Goal: Task Accomplishment & Management: Manage account settings

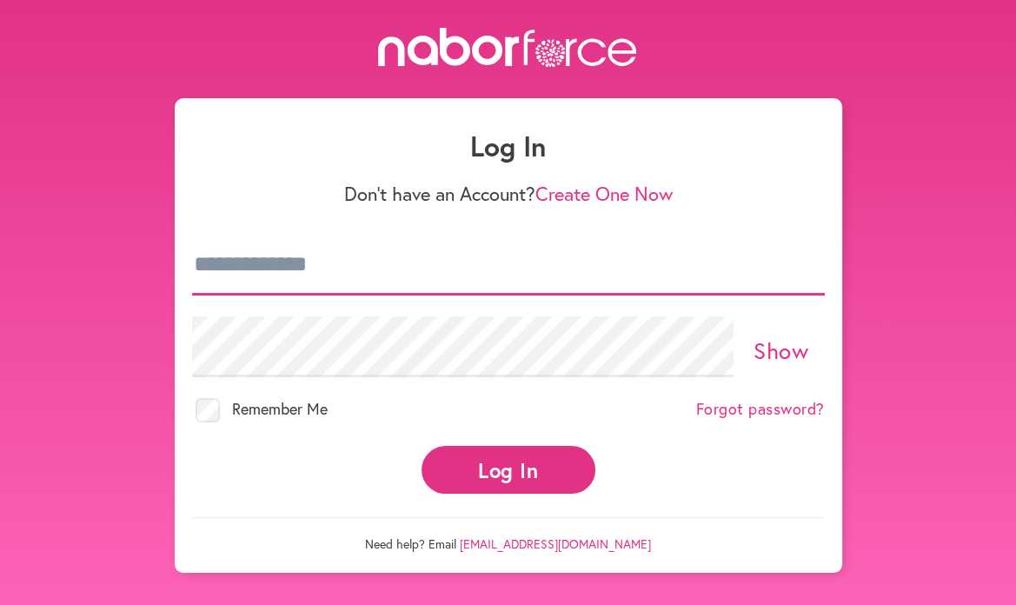
click at [241, 268] on input "email" at bounding box center [508, 265] width 633 height 61
type input "**********"
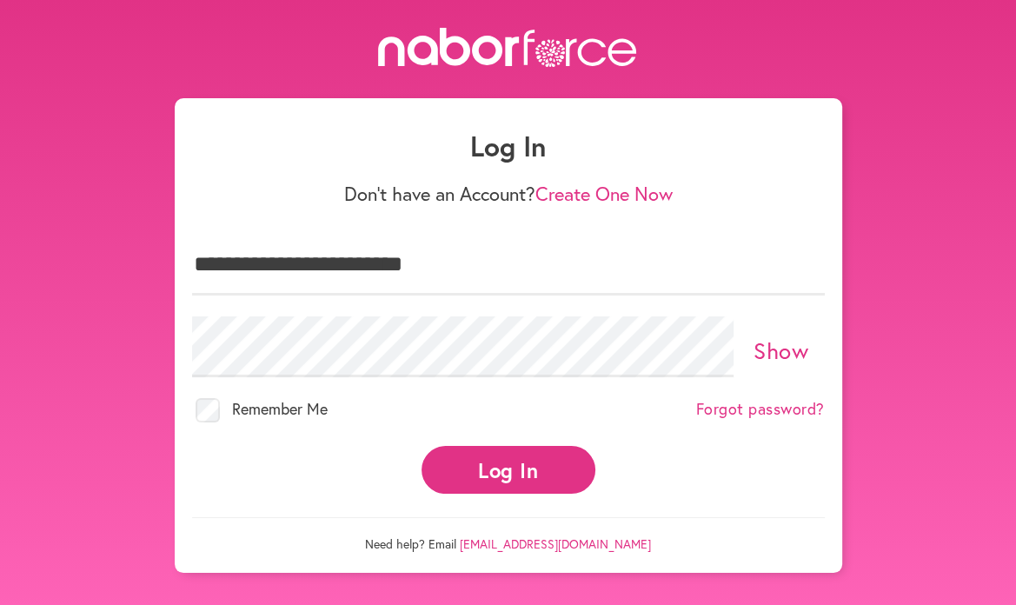
click at [781, 356] on link "Show" at bounding box center [781, 351] width 55 height 30
click at [781, 356] on link "Hide" at bounding box center [781, 351] width 48 height 30
click at [529, 463] on button "Log In" at bounding box center [509, 470] width 174 height 48
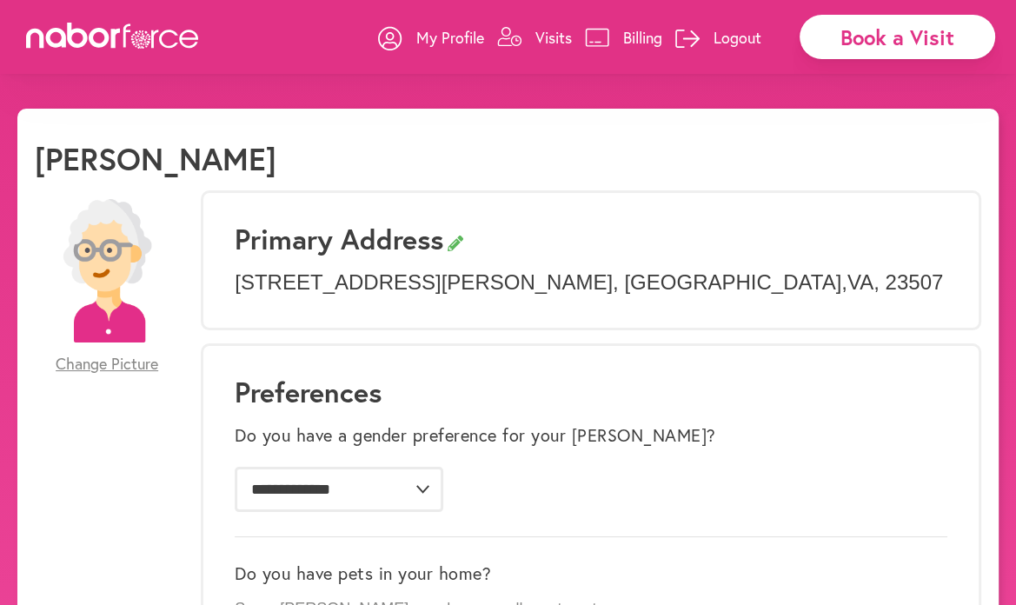
click at [542, 36] on p "Visits" at bounding box center [554, 37] width 37 height 21
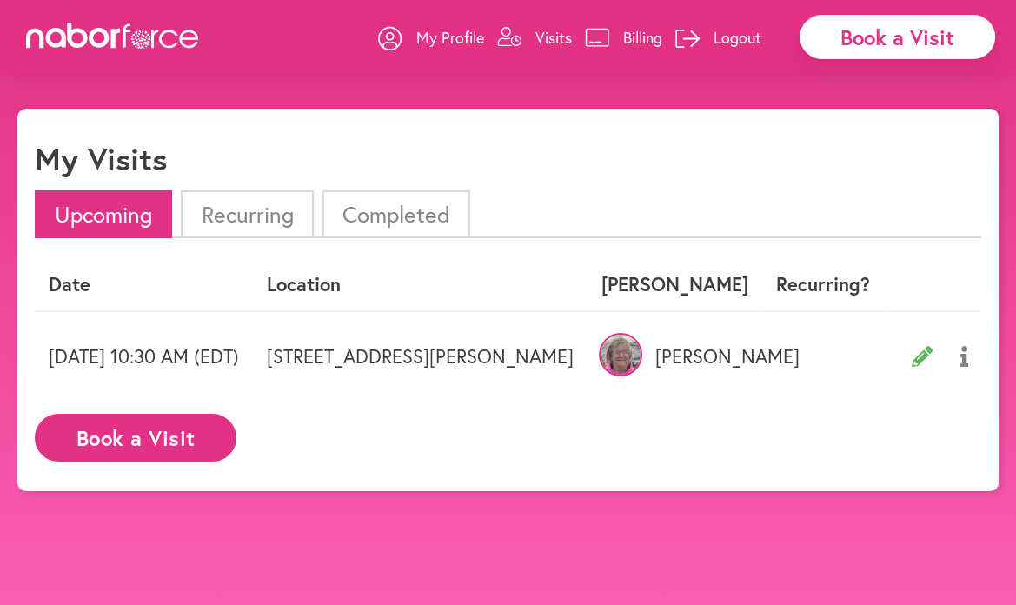
click at [961, 350] on icon at bounding box center [965, 356] width 8 height 21
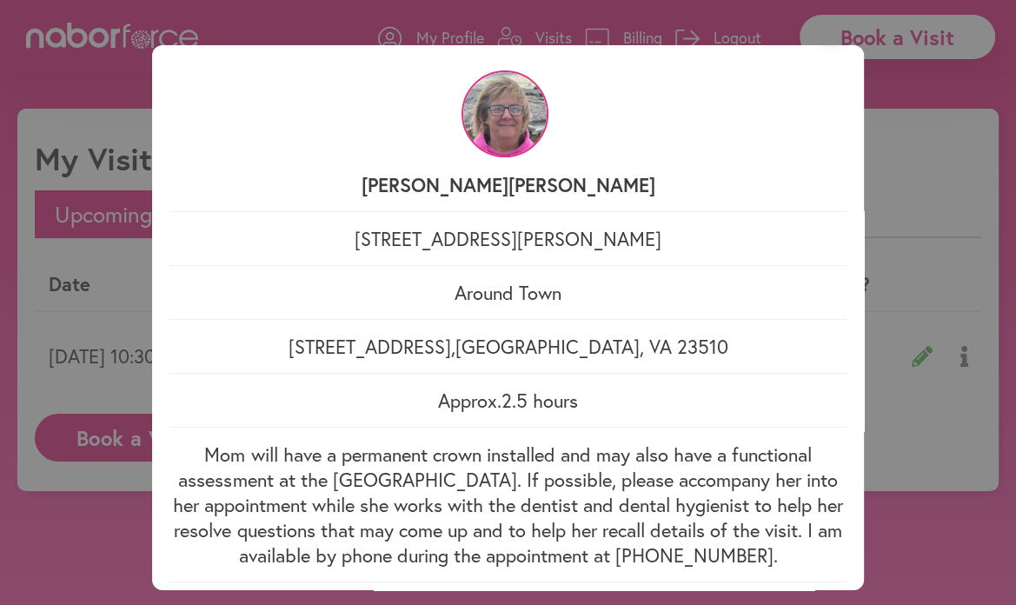
scroll to position [85, 0]
